Goal: Information Seeking & Learning: Understand process/instructions

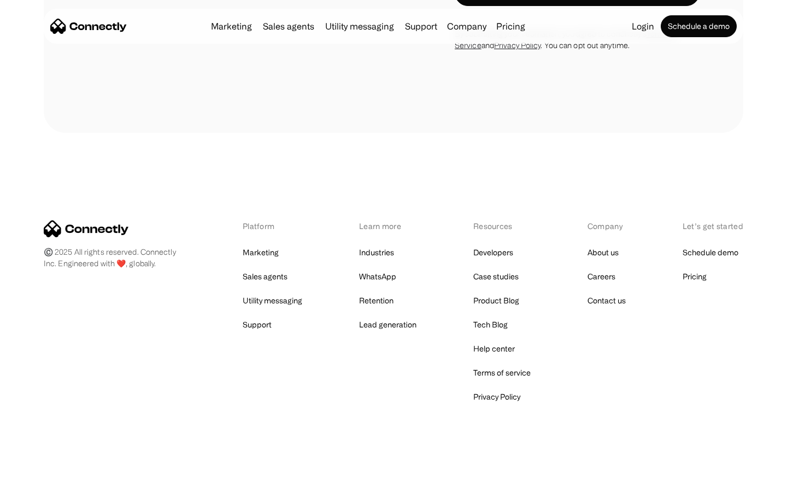
scroll to position [1849, 0]
